Goal: Information Seeking & Learning: Check status

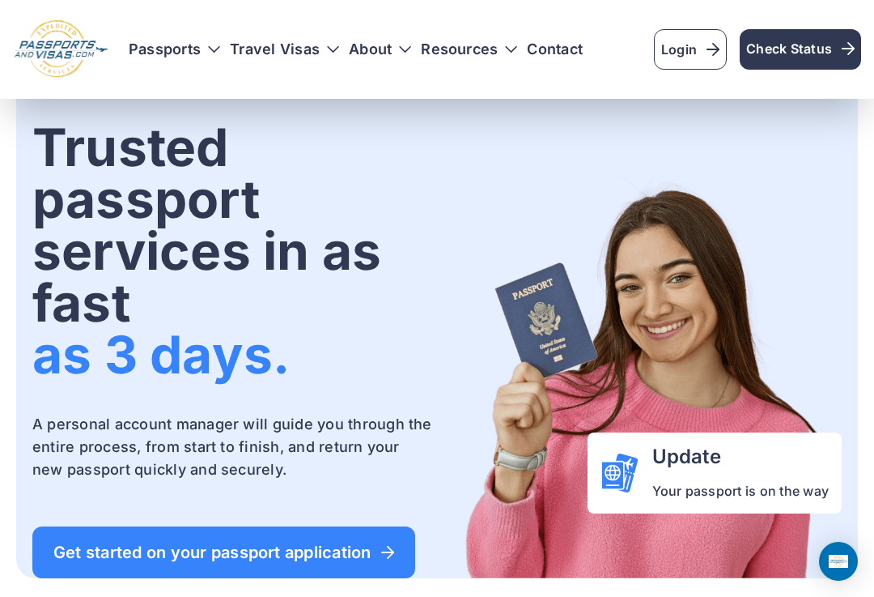
scroll to position [60, 0]
click at [806, 45] on span "Check Status" at bounding box center [800, 48] width 108 height 19
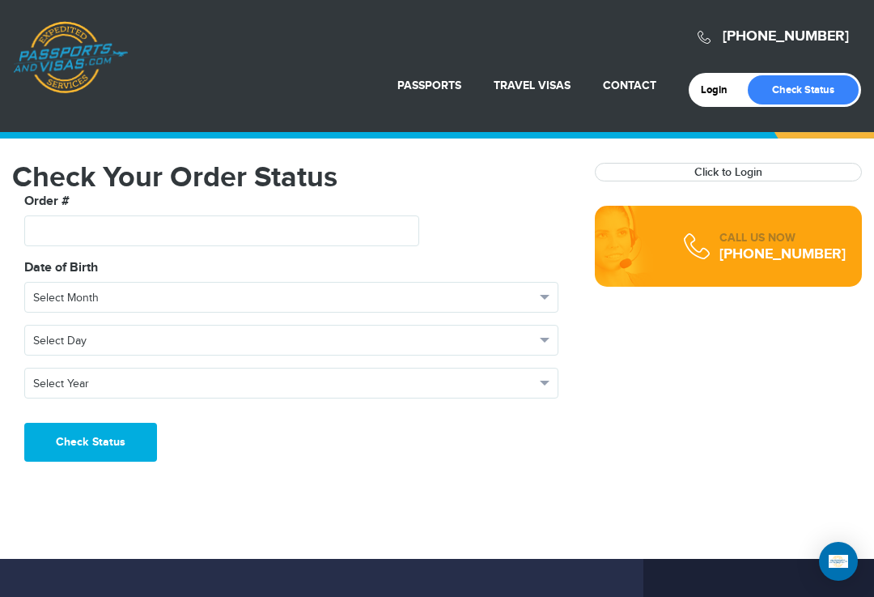
click at [736, 171] on link "Click to Login" at bounding box center [728, 172] width 68 height 14
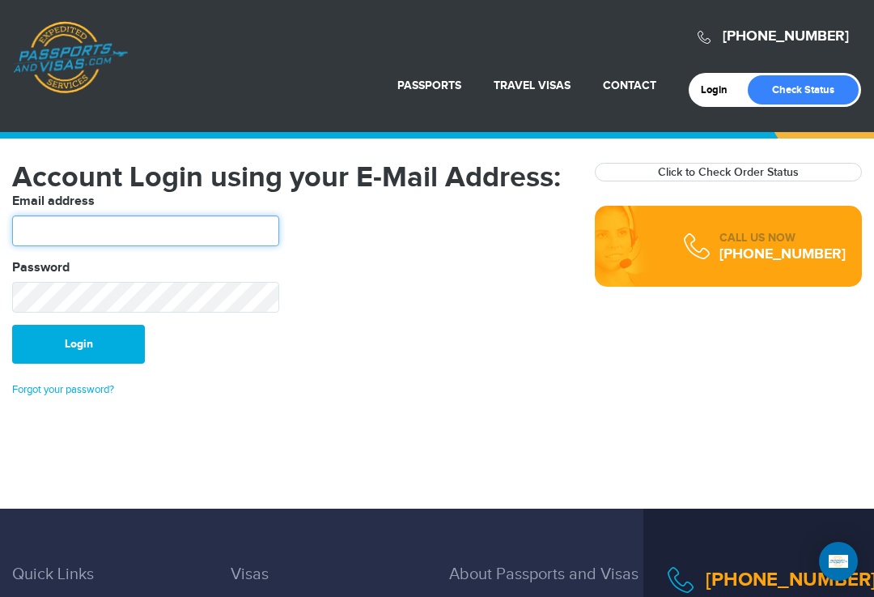
click at [130, 229] on input "text" at bounding box center [145, 230] width 267 height 31
click at [103, 119] on header "720-715-8790 Passports & Visas.com Login Check Status Passports Passport Renewa…" at bounding box center [437, 66] width 874 height 132
click at [751, 82] on link "Check Status" at bounding box center [803, 89] width 111 height 29
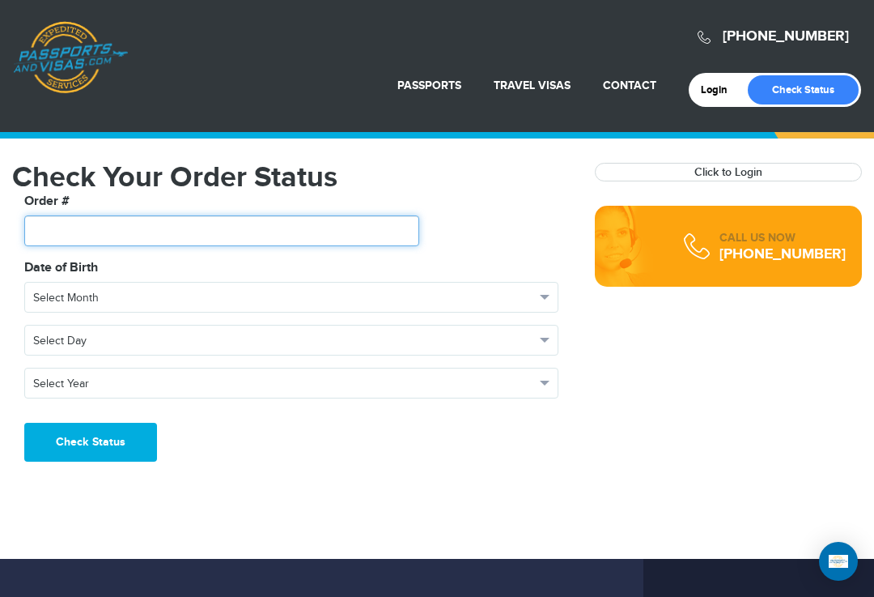
click at [96, 225] on input "text" at bounding box center [221, 230] width 395 height 31
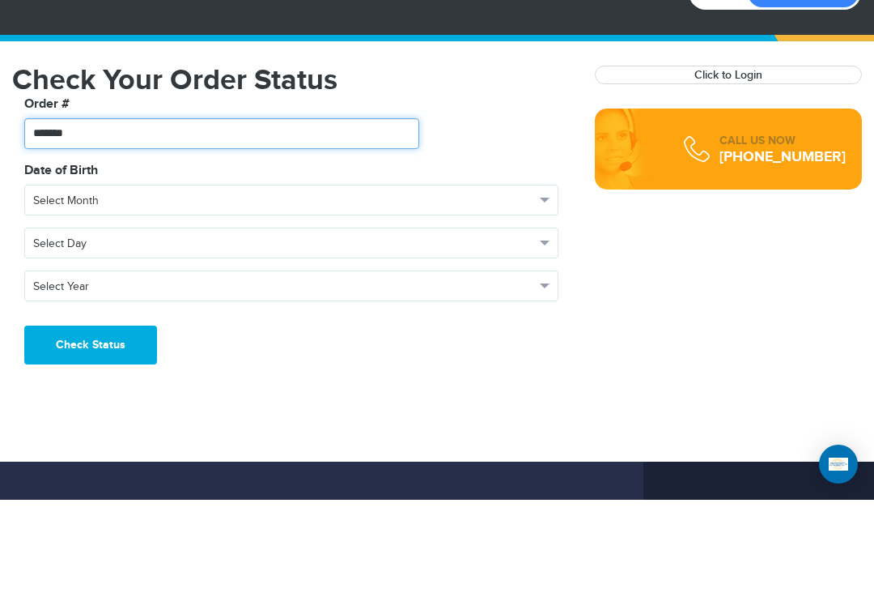
type input "*******"
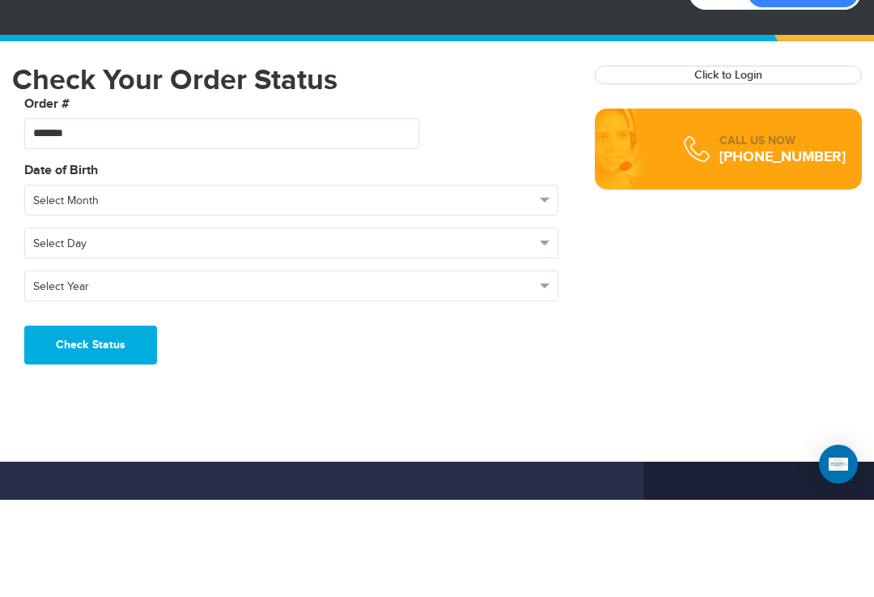
click at [151, 290] on span "Select Month" at bounding box center [284, 298] width 502 height 16
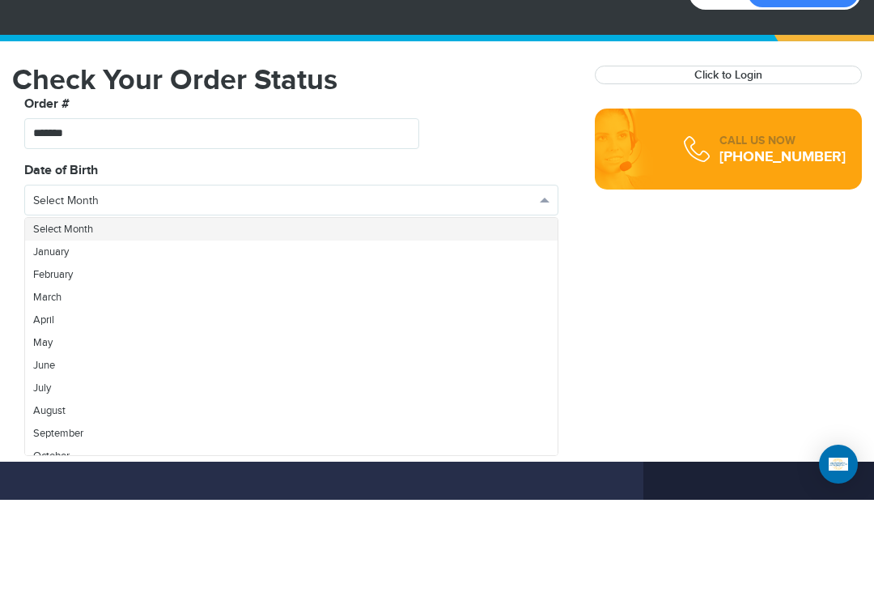
scroll to position [97, 0]
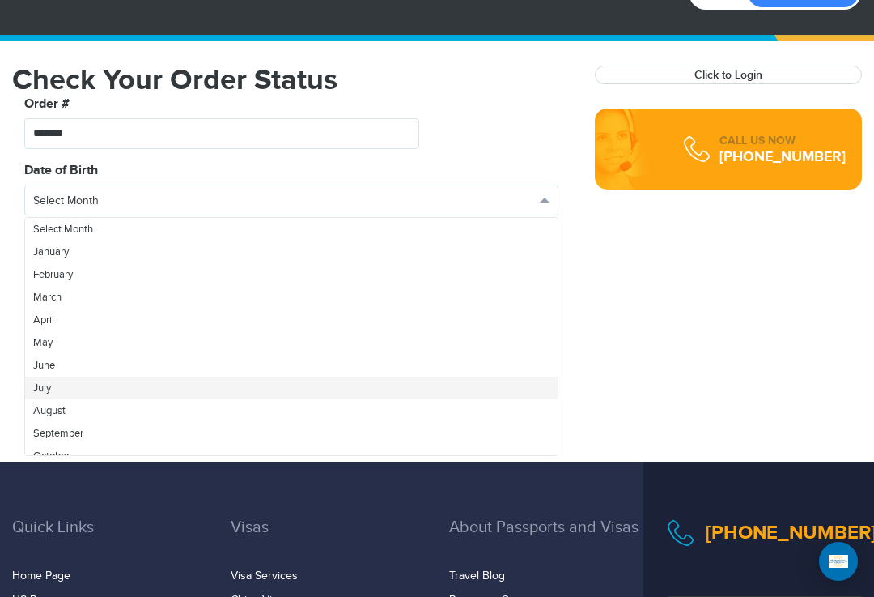
click at [74, 388] on link "July" at bounding box center [291, 387] width 533 height 23
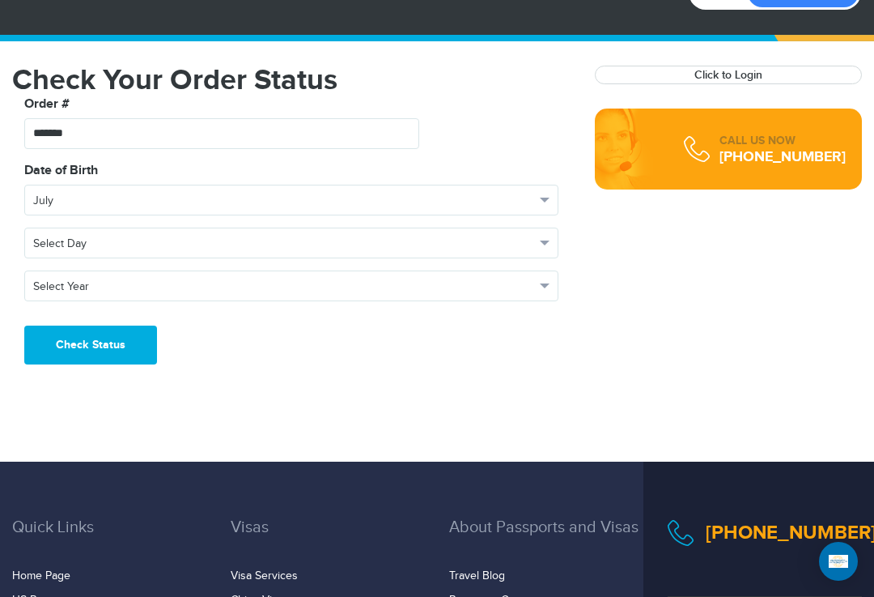
click at [164, 236] on span "Select Day" at bounding box center [284, 244] width 502 height 16
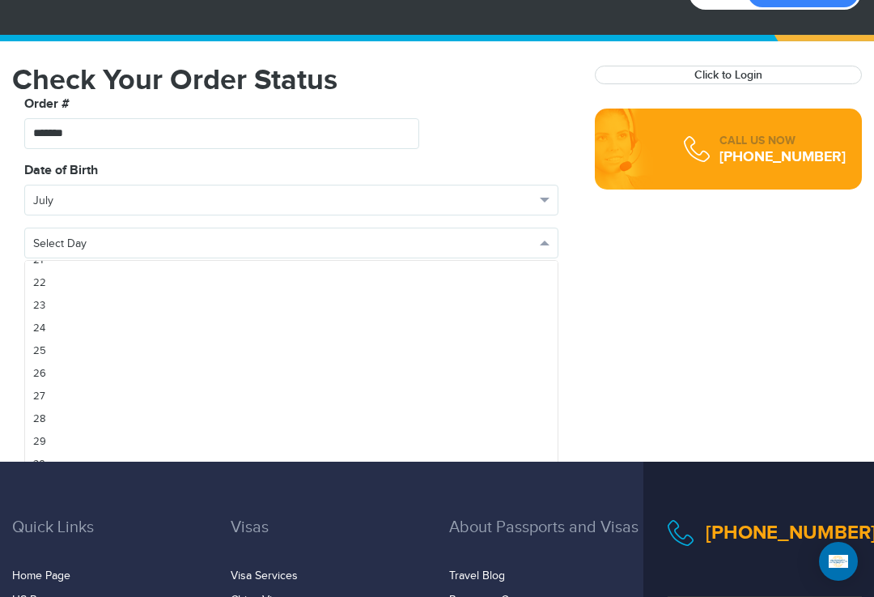
scroll to position [488, 0]
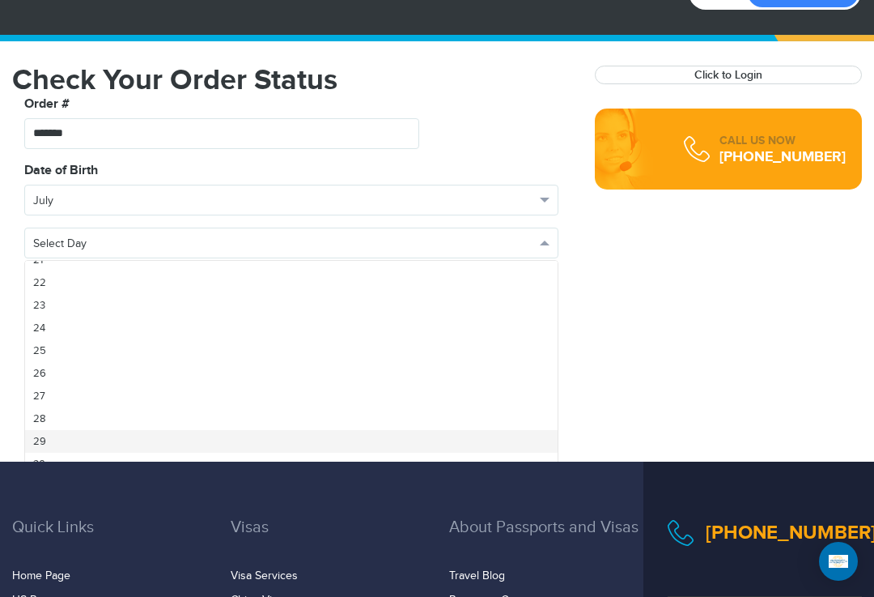
click at [71, 442] on link "29" at bounding box center [291, 441] width 533 height 23
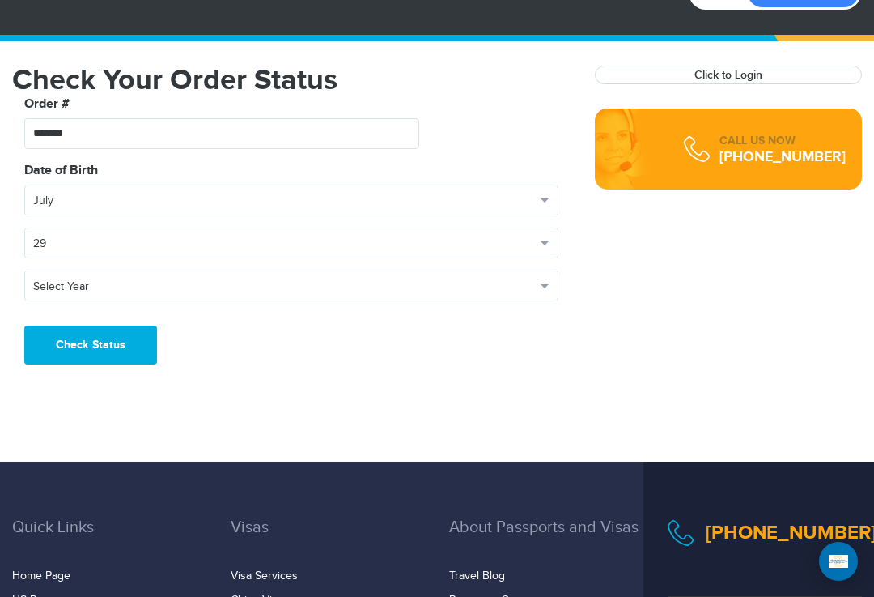
click at [151, 287] on span "Select Year" at bounding box center [284, 286] width 502 height 16
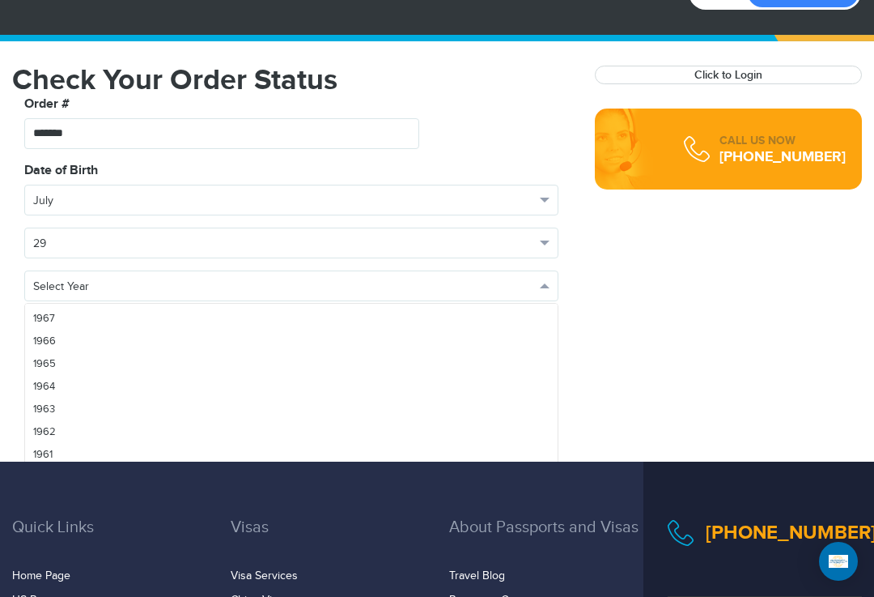
scroll to position [1349, 0]
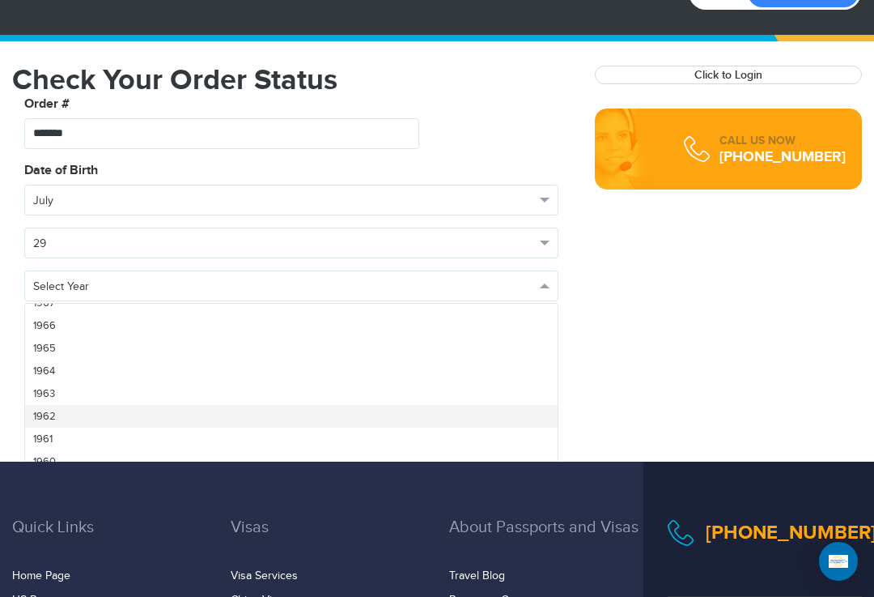
click at [54, 423] on link "1962" at bounding box center [291, 416] width 533 height 23
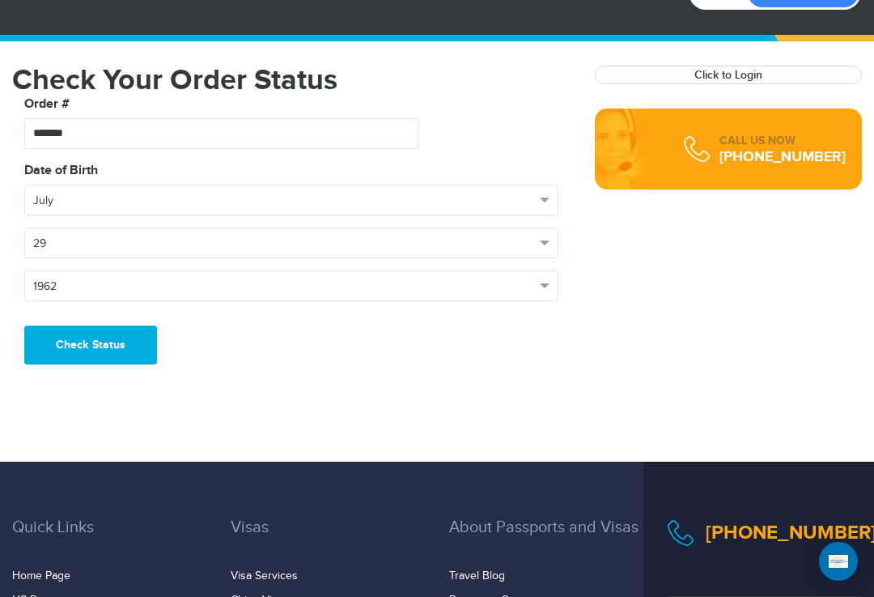
click at [88, 339] on button "Check Status" at bounding box center [90, 344] width 133 height 39
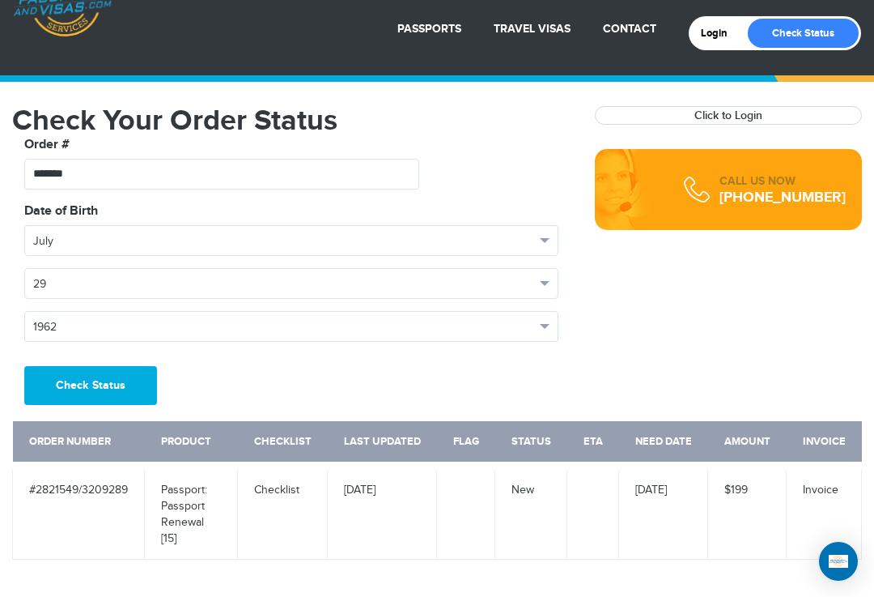
scroll to position [83, 0]
